Goal: Download file/media: Download file/media

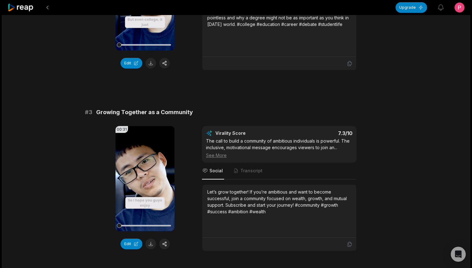
scroll to position [261, 0]
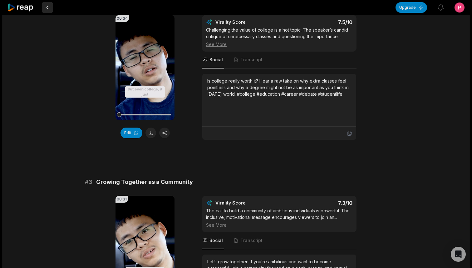
click at [47, 9] on button at bounding box center [47, 7] width 11 height 11
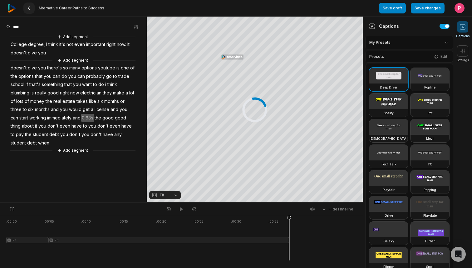
click at [32, 9] on button at bounding box center [28, 7] width 11 height 11
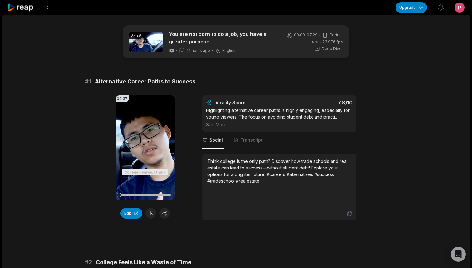
click at [16, 7] on icon at bounding box center [20, 7] width 27 height 8
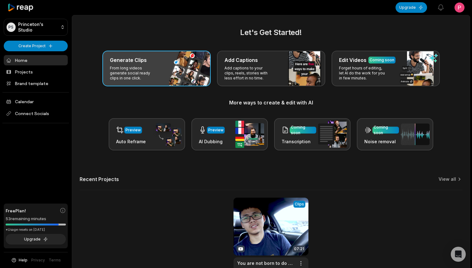
click at [157, 67] on p "From long videos generate social ready clips in one click." at bounding box center [134, 73] width 48 height 15
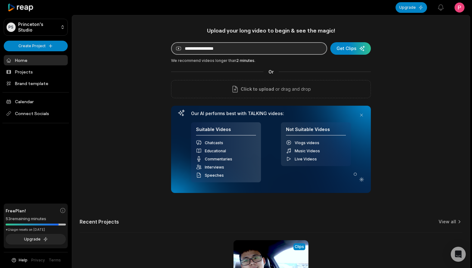
click at [234, 48] on input at bounding box center [249, 48] width 156 height 12
paste input "**********"
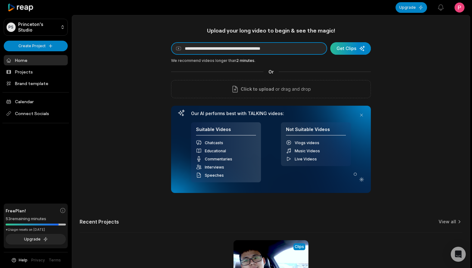
type input "**********"
click at [354, 49] on div "submit" at bounding box center [351, 48] width 41 height 12
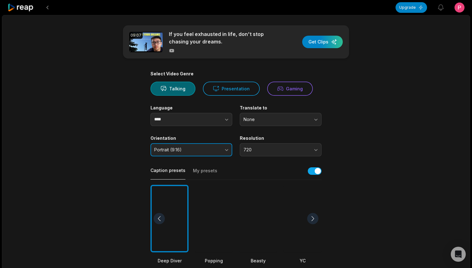
click at [228, 152] on button "Portrait (9:16)" at bounding box center [192, 149] width 82 height 13
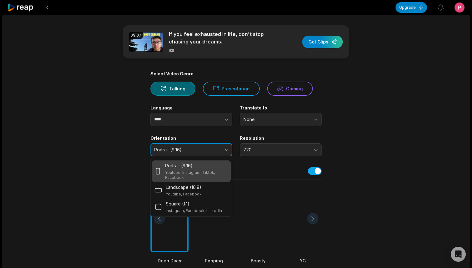
click at [228, 152] on button "Portrait (9:16)" at bounding box center [192, 149] width 82 height 13
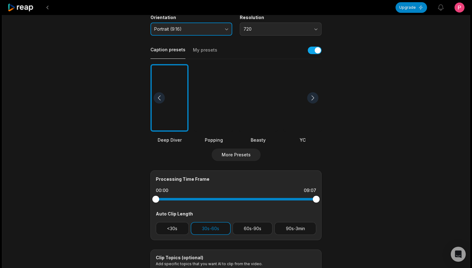
scroll to position [121, 0]
click at [235, 229] on button "60s-90s" at bounding box center [253, 227] width 40 height 13
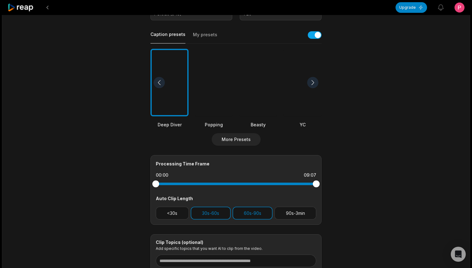
scroll to position [0, 0]
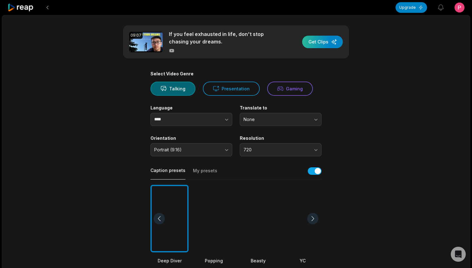
click at [323, 43] on div "button" at bounding box center [322, 42] width 41 height 12
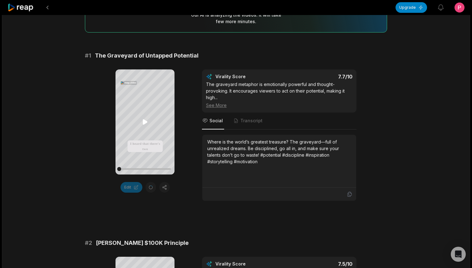
scroll to position [116, 0]
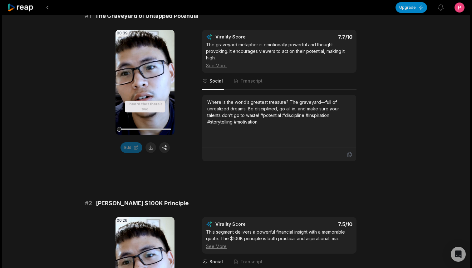
click at [146, 84] on icon at bounding box center [145, 81] width 7 height 7
click at [150, 148] on button at bounding box center [151, 147] width 11 height 11
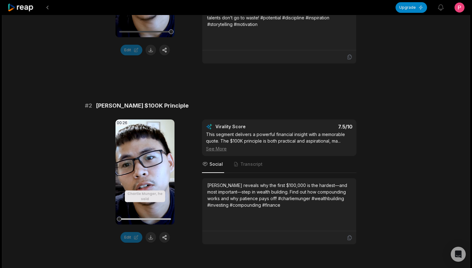
scroll to position [214, 0]
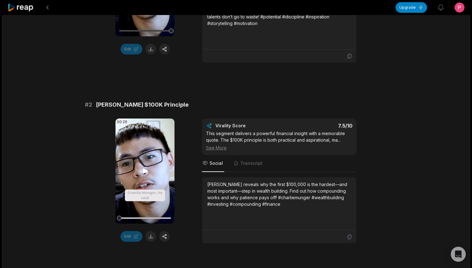
click at [146, 168] on icon at bounding box center [145, 170] width 7 height 7
click at [222, 147] on div "See More" at bounding box center [279, 147] width 147 height 7
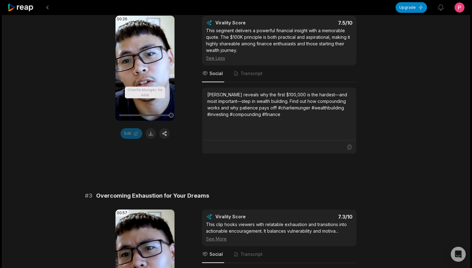
scroll to position [318, 0]
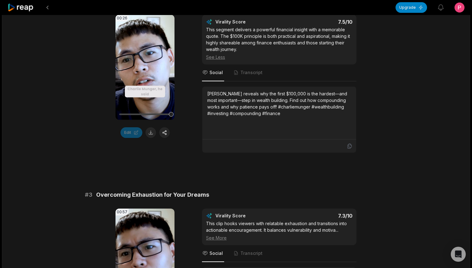
click at [108, 137] on div "00:26 Your browser does not support mp4 format. Edit Virality Score 7.5 /10 Thi…" at bounding box center [236, 84] width 302 height 138
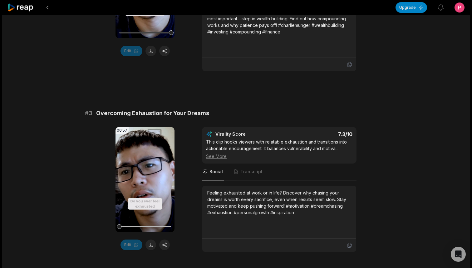
scroll to position [408, 0]
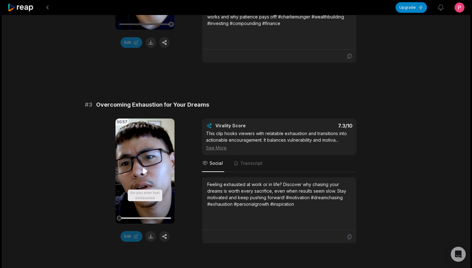
click at [143, 170] on icon at bounding box center [145, 170] width 5 height 5
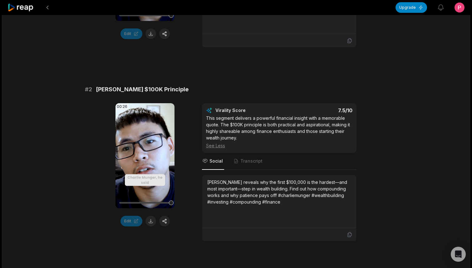
scroll to position [220, 0]
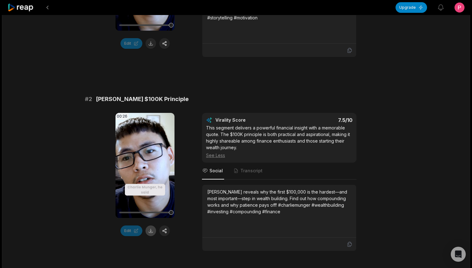
click at [151, 231] on button at bounding box center [151, 230] width 11 height 11
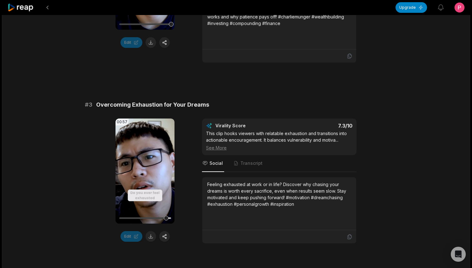
scroll to position [423, 0]
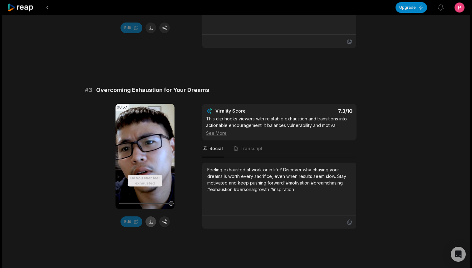
click at [151, 221] on button at bounding box center [151, 221] width 11 height 11
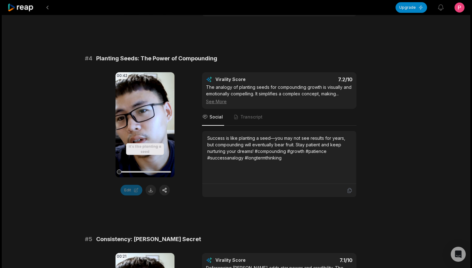
scroll to position [638, 0]
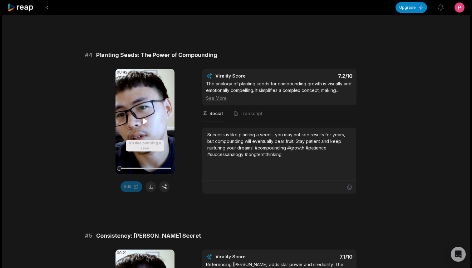
click at [144, 119] on icon at bounding box center [145, 121] width 5 height 5
click at [150, 186] on button at bounding box center [151, 186] width 11 height 11
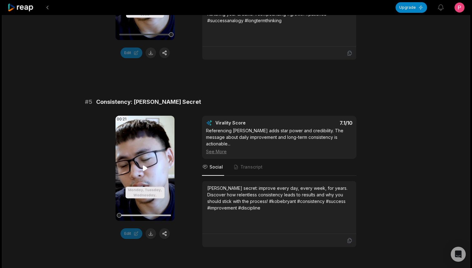
scroll to position [777, 0]
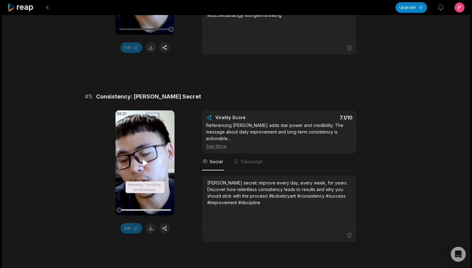
click at [144, 161] on icon at bounding box center [145, 162] width 5 height 5
click at [151, 228] on button at bounding box center [151, 228] width 11 height 11
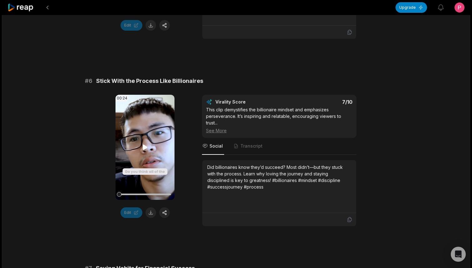
scroll to position [987, 0]
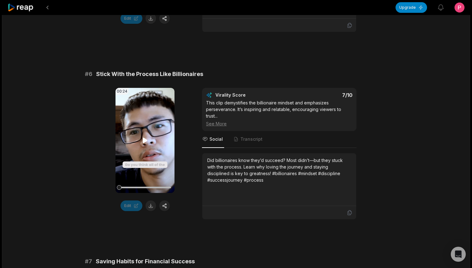
click at [142, 141] on icon at bounding box center [145, 140] width 7 height 7
click at [211, 63] on div "# 1 The Graveyard of Untapped Potential 00:39 Your browser does not support mp4…" at bounding box center [236, 41] width 302 height 1801
click at [152, 202] on button at bounding box center [151, 205] width 11 height 11
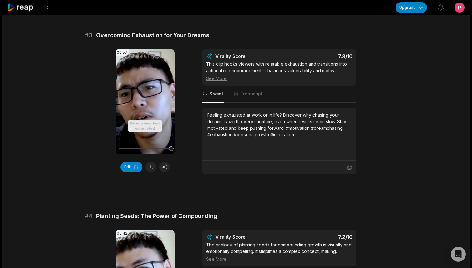
scroll to position [0, 0]
